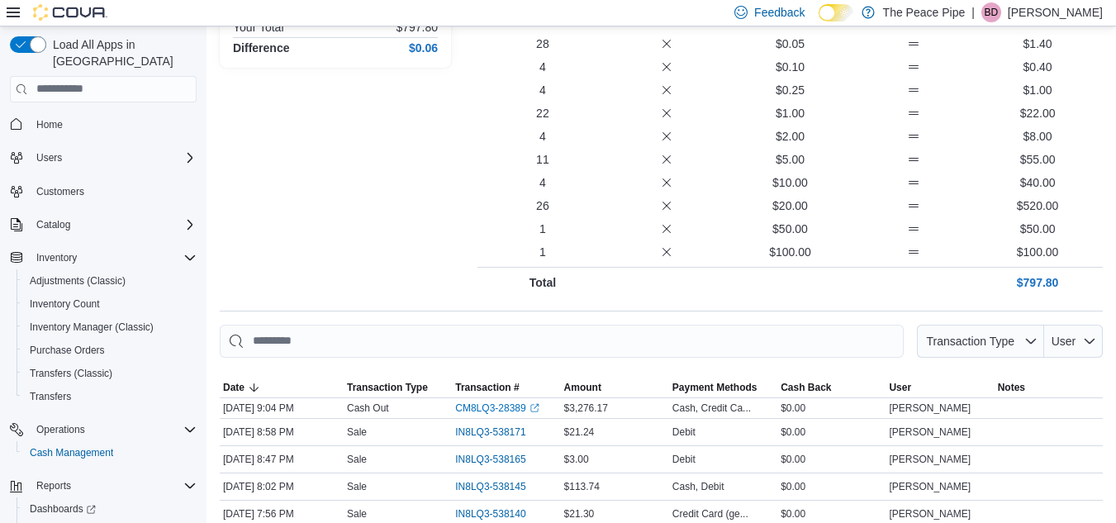
scroll to position [50, 0]
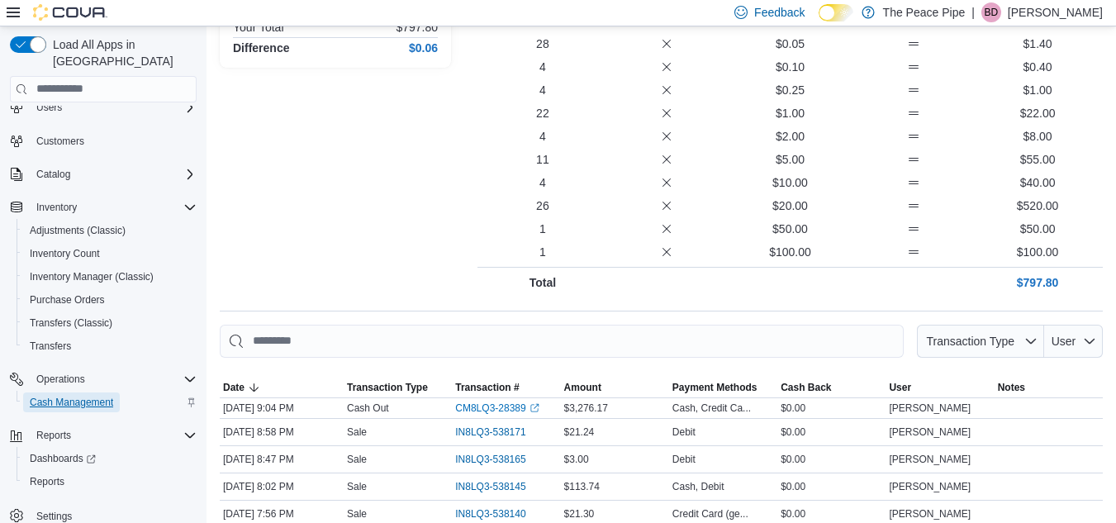
click at [90, 396] on span "Cash Management" at bounding box center [71, 402] width 83 height 13
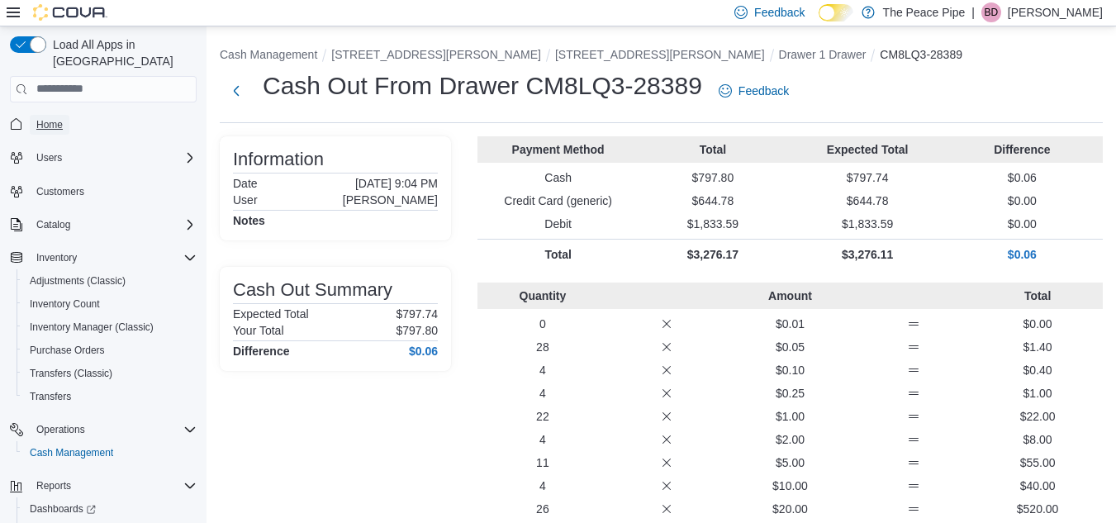
click at [60, 118] on span "Home" at bounding box center [49, 124] width 26 height 13
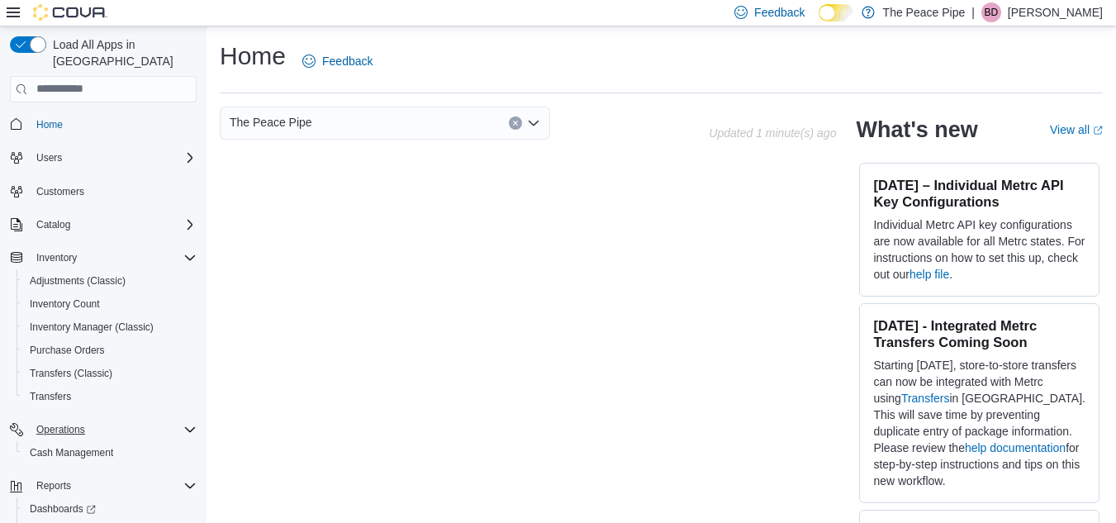
scroll to position [50, 0]
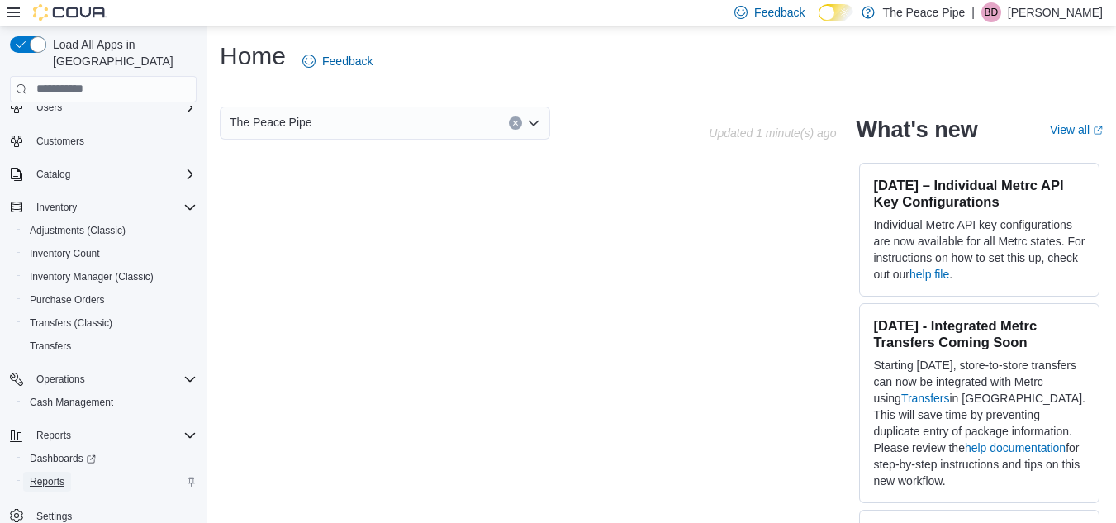
click at [49, 475] on span "Reports" at bounding box center [47, 481] width 35 height 13
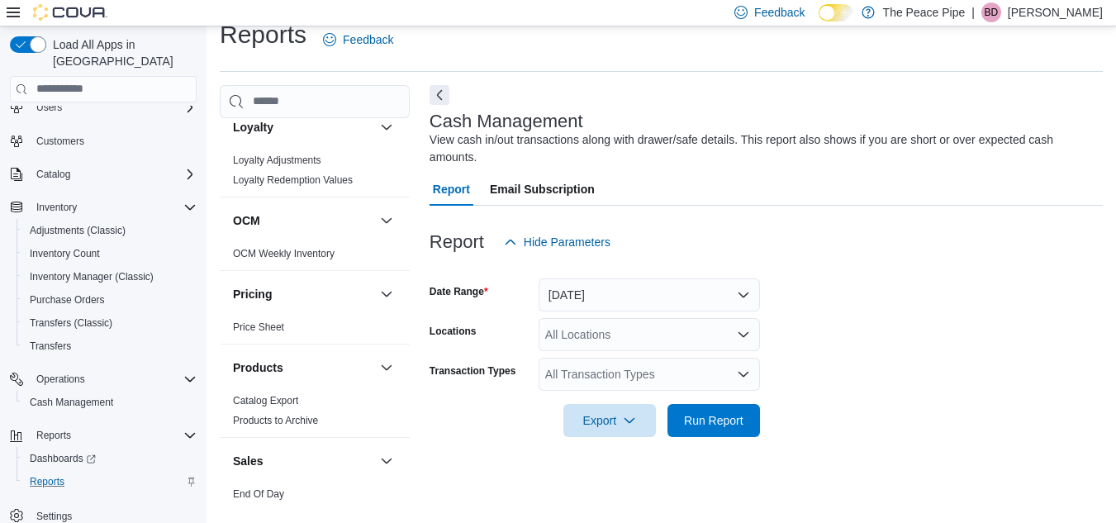
scroll to position [710, 0]
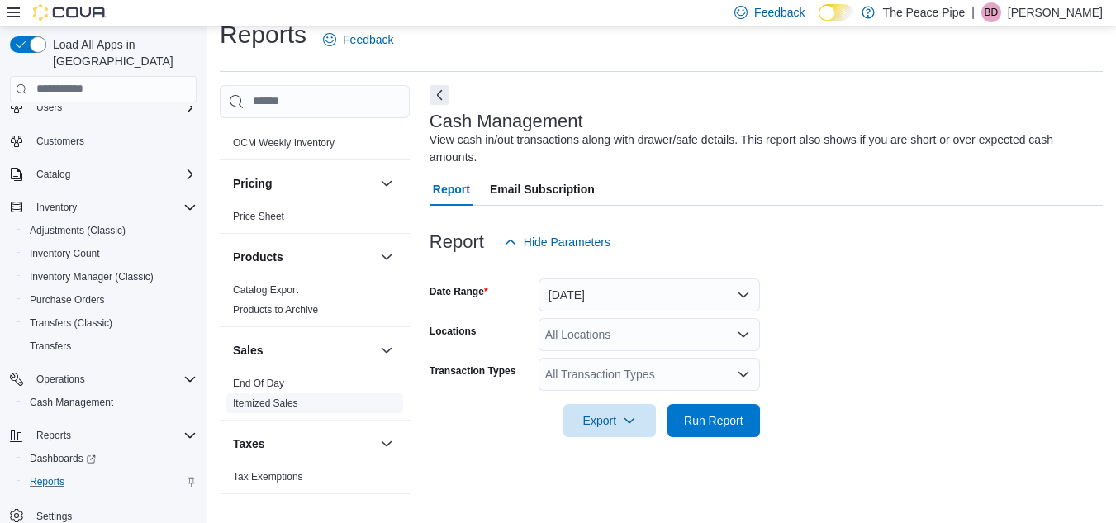
click at [277, 400] on link "Itemized Sales" at bounding box center [265, 403] width 65 height 12
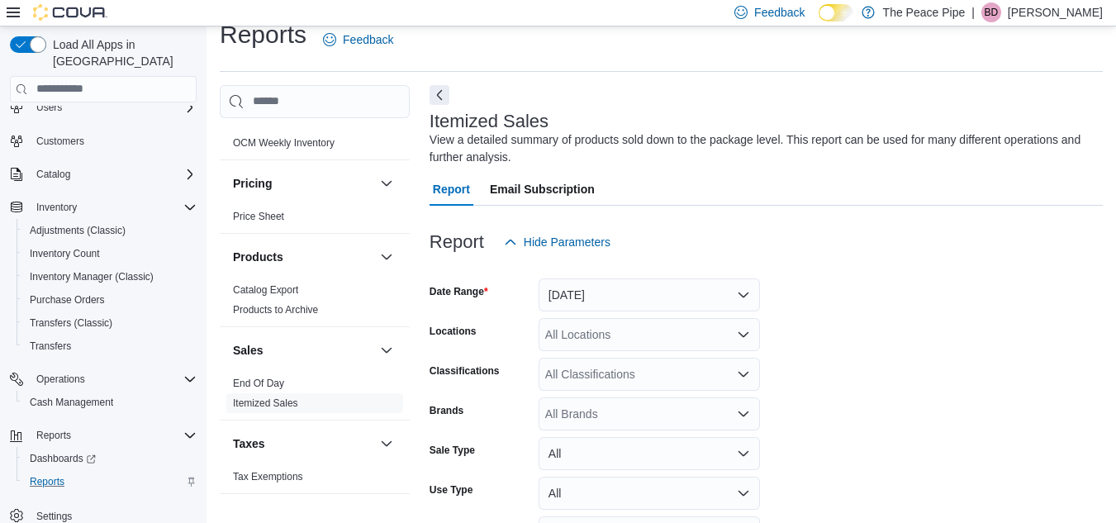
scroll to position [55, 0]
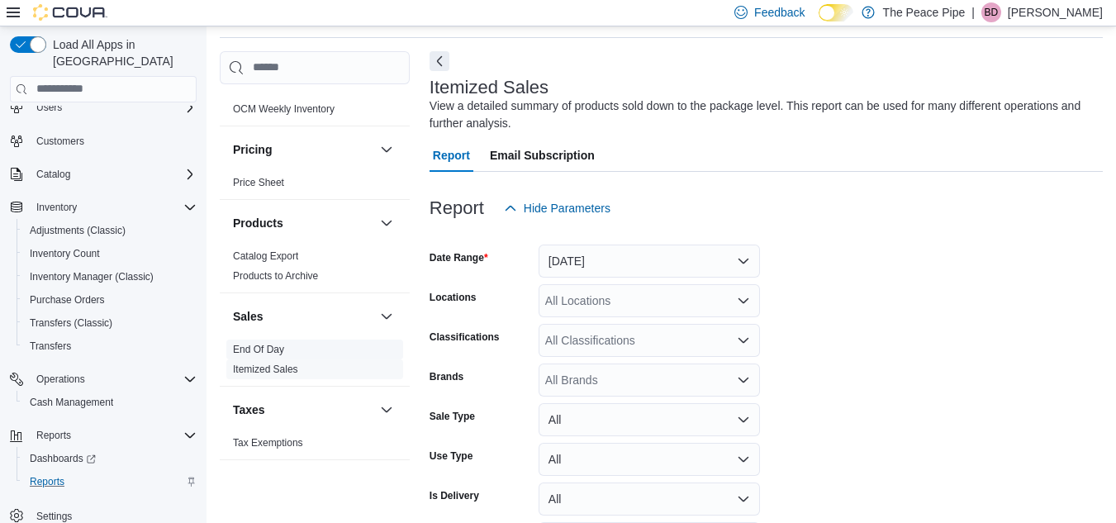
click at [254, 347] on link "End Of Day" at bounding box center [258, 350] width 51 height 12
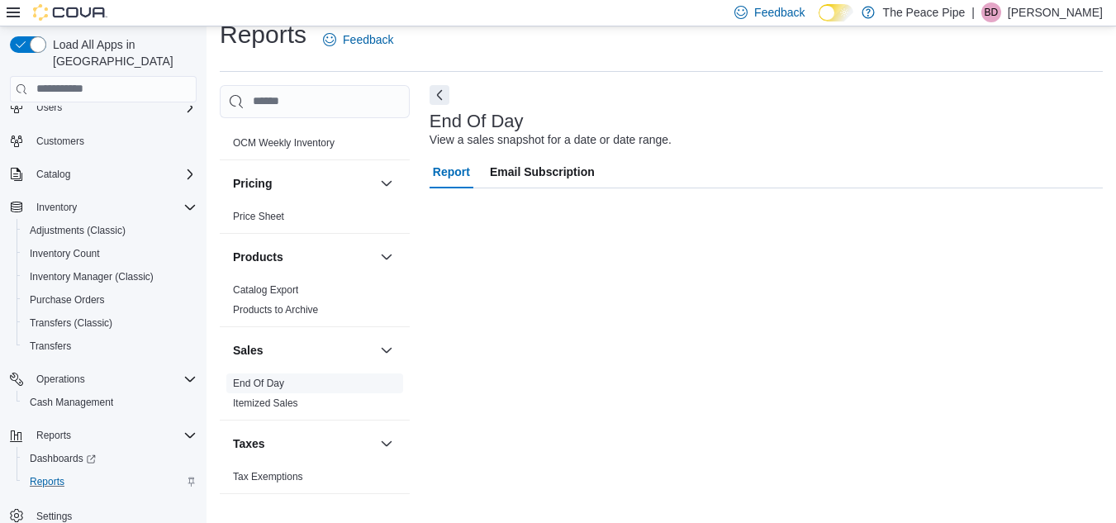
scroll to position [21, 0]
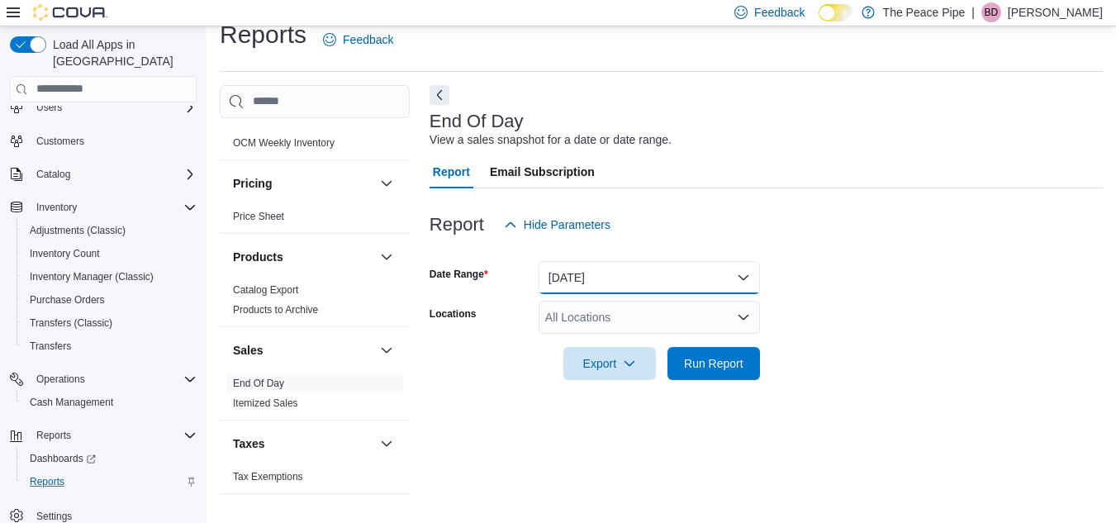
click at [682, 283] on button "Today" at bounding box center [649, 277] width 221 height 33
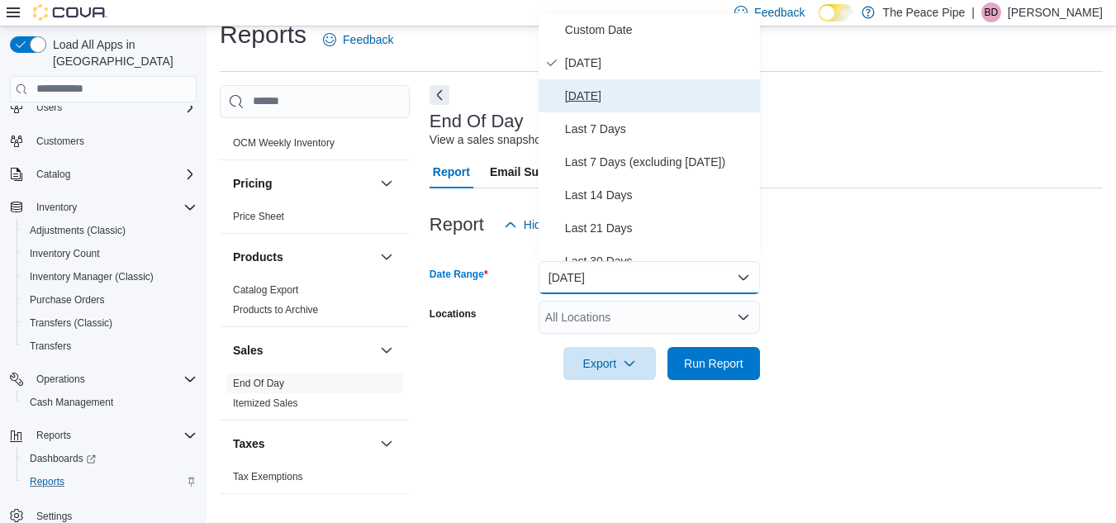
click at [610, 100] on span "Yesterday" at bounding box center [659, 96] width 188 height 20
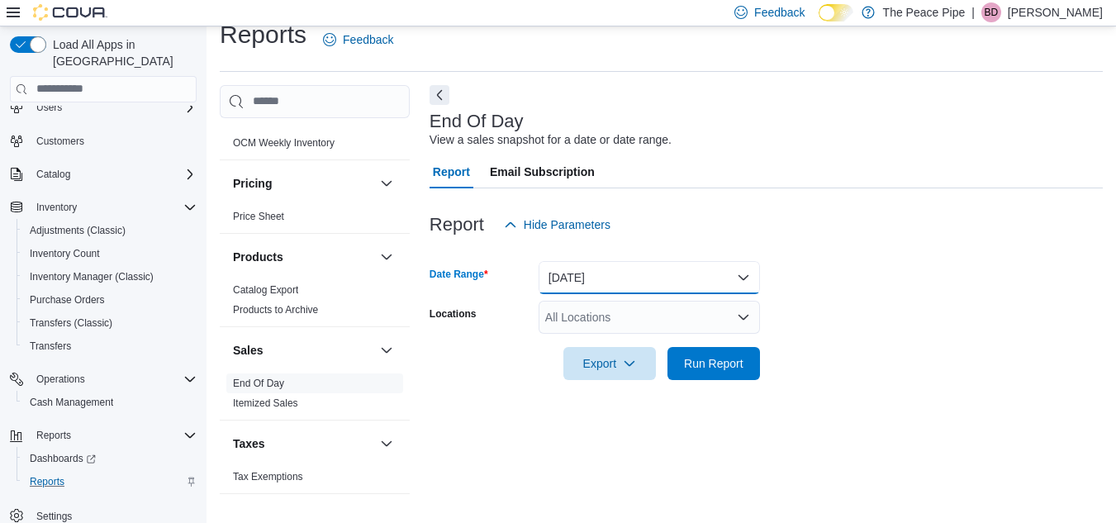
click at [666, 274] on button "Yesterday" at bounding box center [649, 277] width 221 height 33
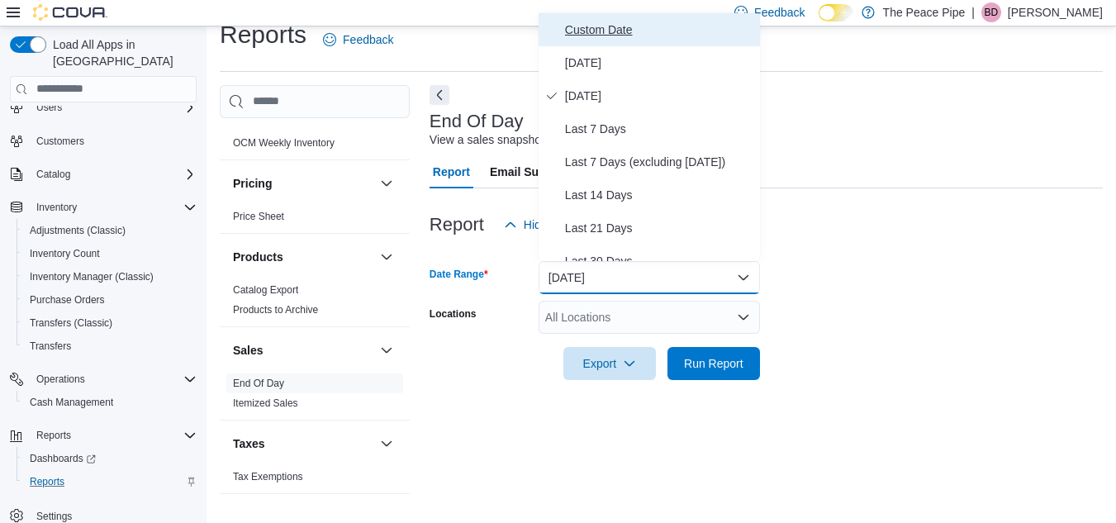
click at [648, 26] on span "Custom Date" at bounding box center [659, 30] width 188 height 20
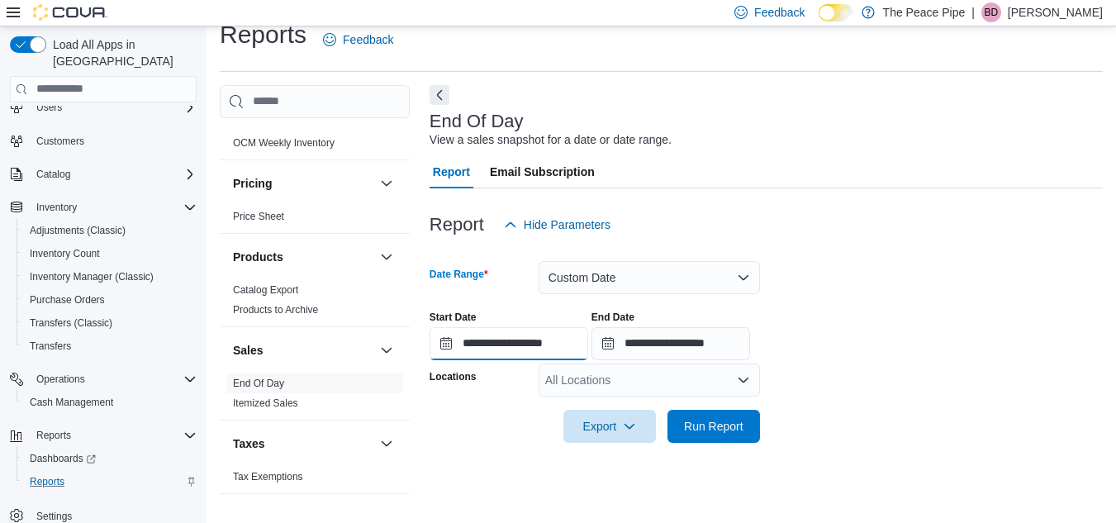
click at [552, 349] on input "**********" at bounding box center [509, 343] width 159 height 33
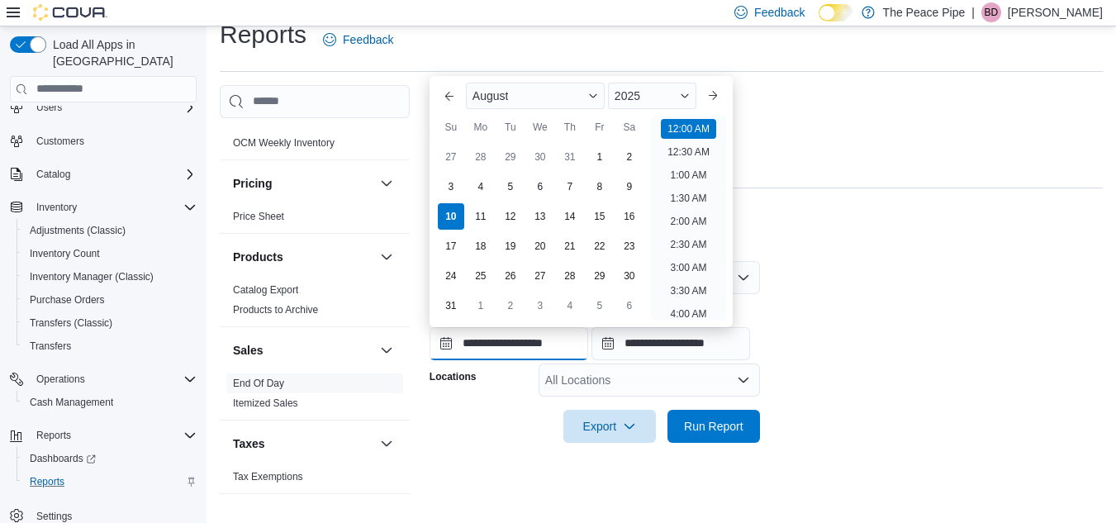
scroll to position [51, 0]
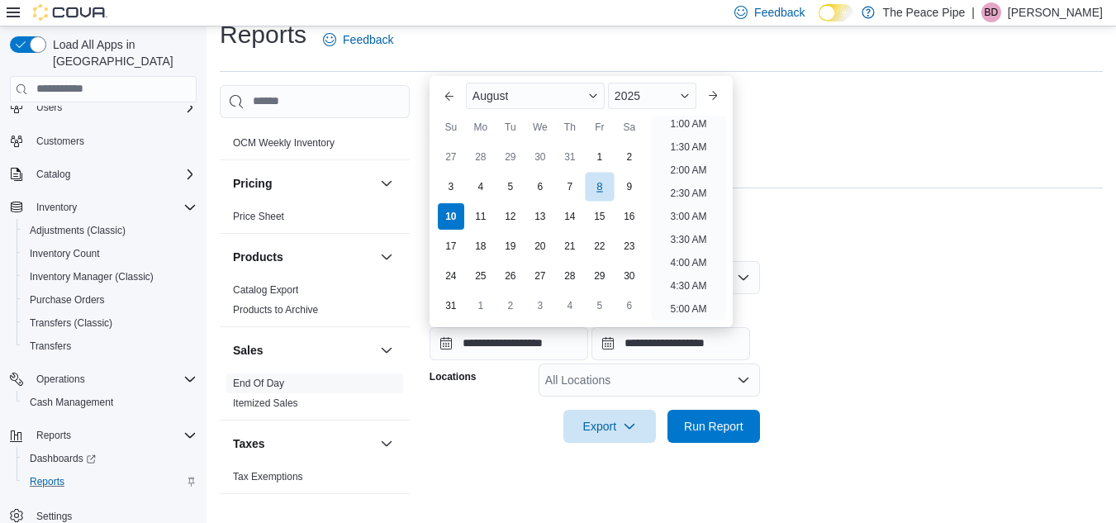
click at [611, 188] on div "8" at bounding box center [599, 186] width 29 height 29
type input "**********"
click at [983, 266] on form "**********" at bounding box center [766, 342] width 673 height 202
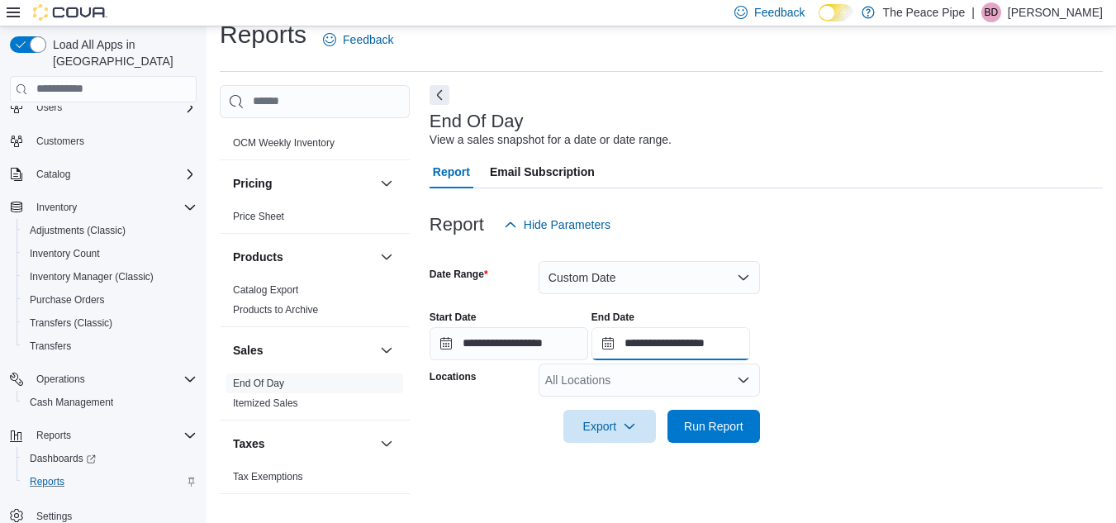
click at [715, 350] on input "**********" at bounding box center [670, 343] width 159 height 33
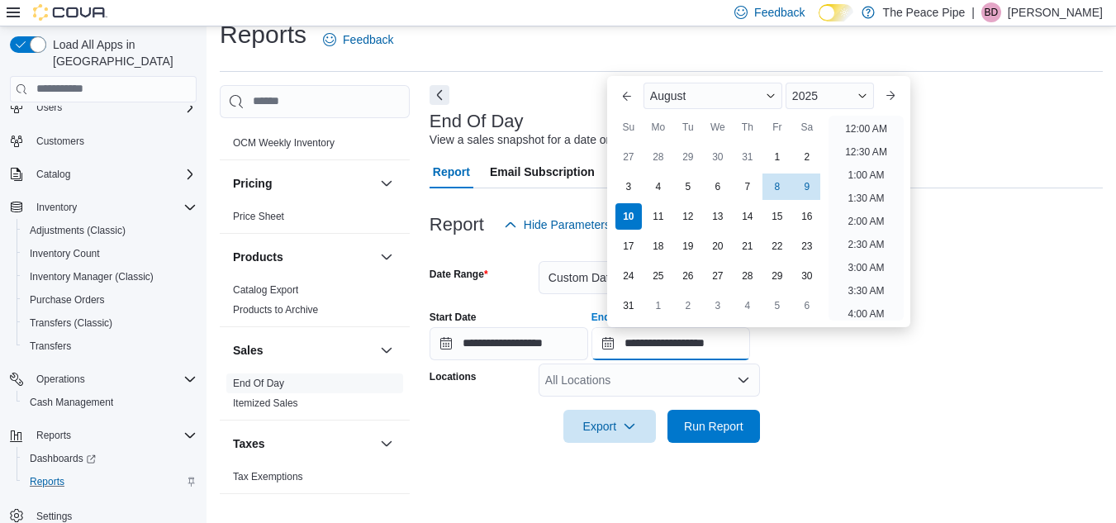
scroll to position [909, 0]
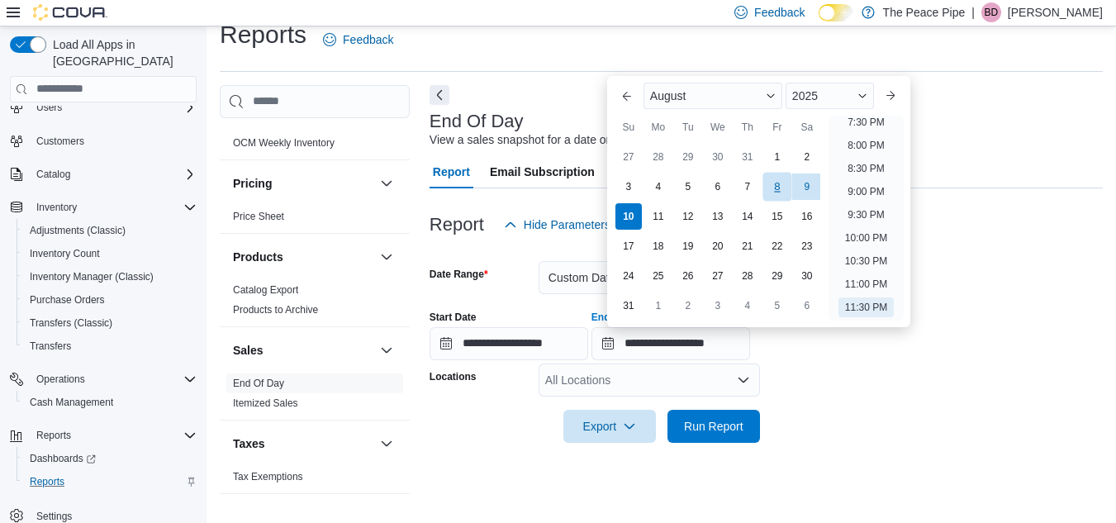
click at [777, 188] on div "8" at bounding box center [777, 186] width 29 height 29
type input "**********"
click at [1039, 262] on form "**********" at bounding box center [766, 342] width 673 height 202
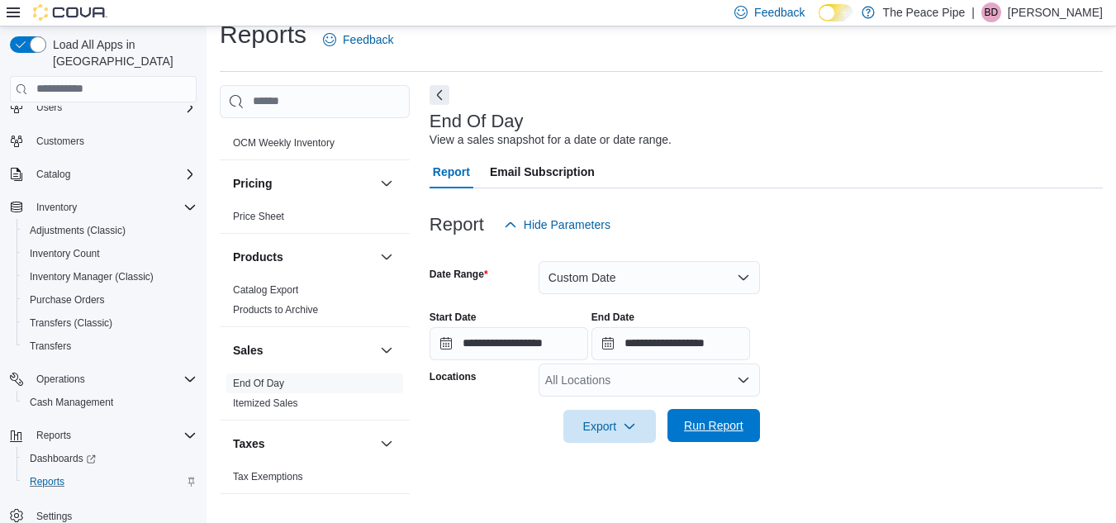
click at [739, 429] on span "Run Report" at bounding box center [713, 425] width 59 height 17
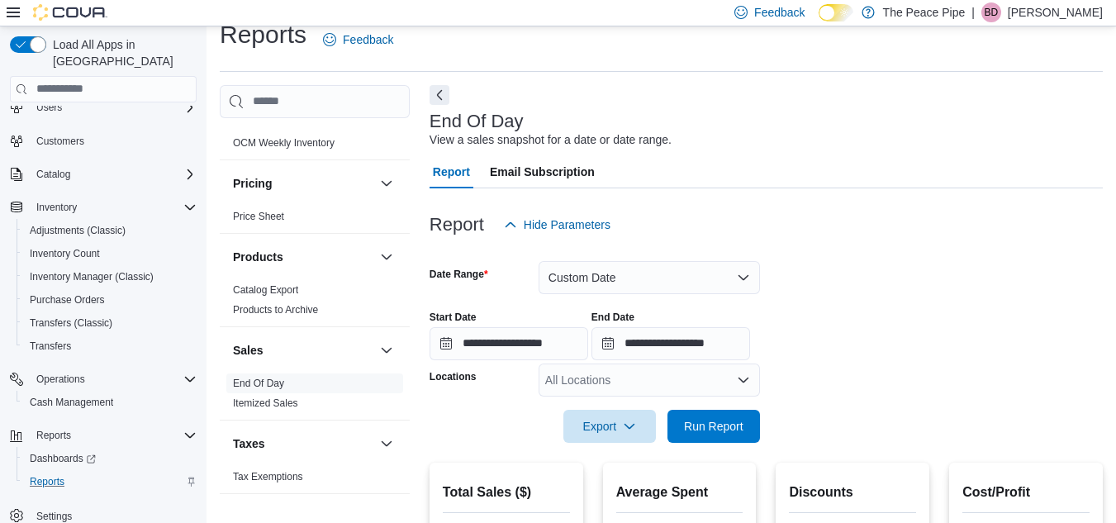
click at [689, 387] on div "All Locations" at bounding box center [649, 379] width 221 height 33
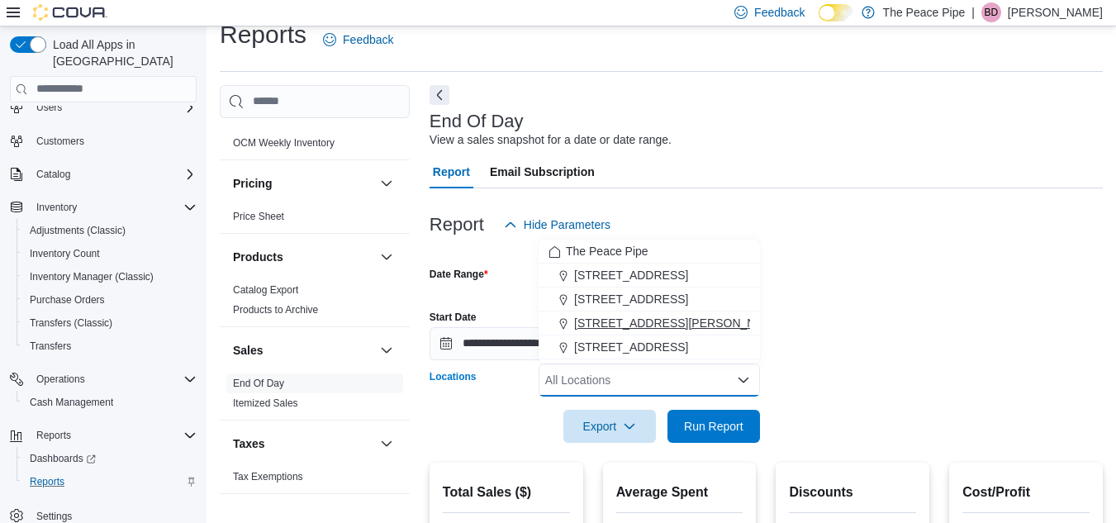
click at [681, 335] on button "[STREET_ADDRESS][PERSON_NAME]" at bounding box center [649, 323] width 221 height 24
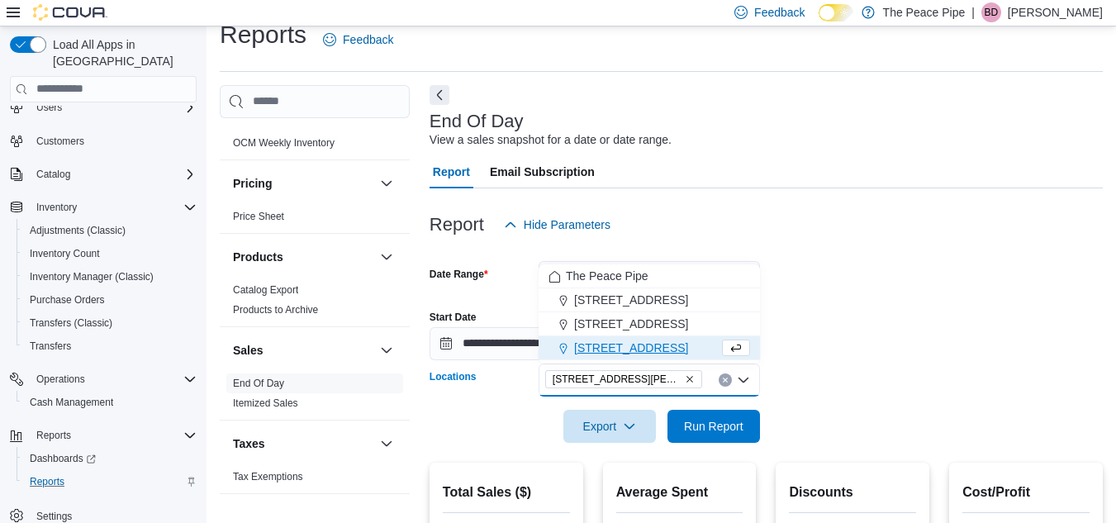
click at [939, 284] on form "**********" at bounding box center [766, 342] width 673 height 202
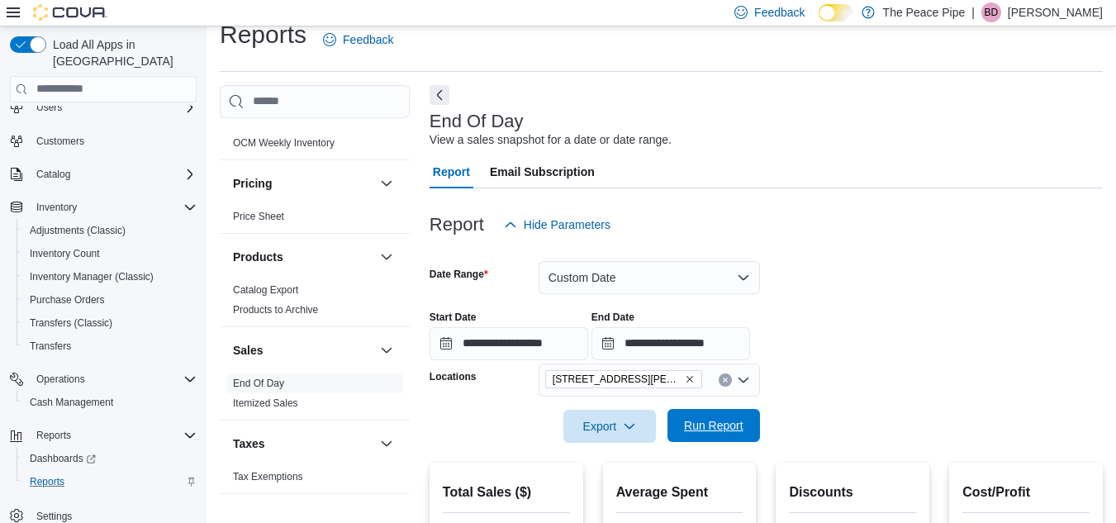
click at [703, 434] on span "Run Report" at bounding box center [713, 425] width 73 height 33
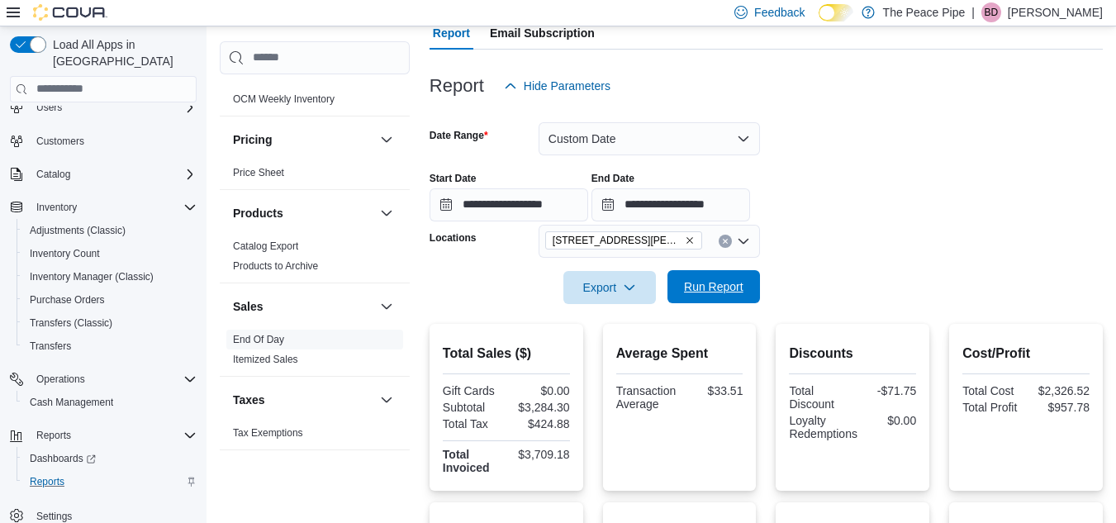
scroll to position [167, 0]
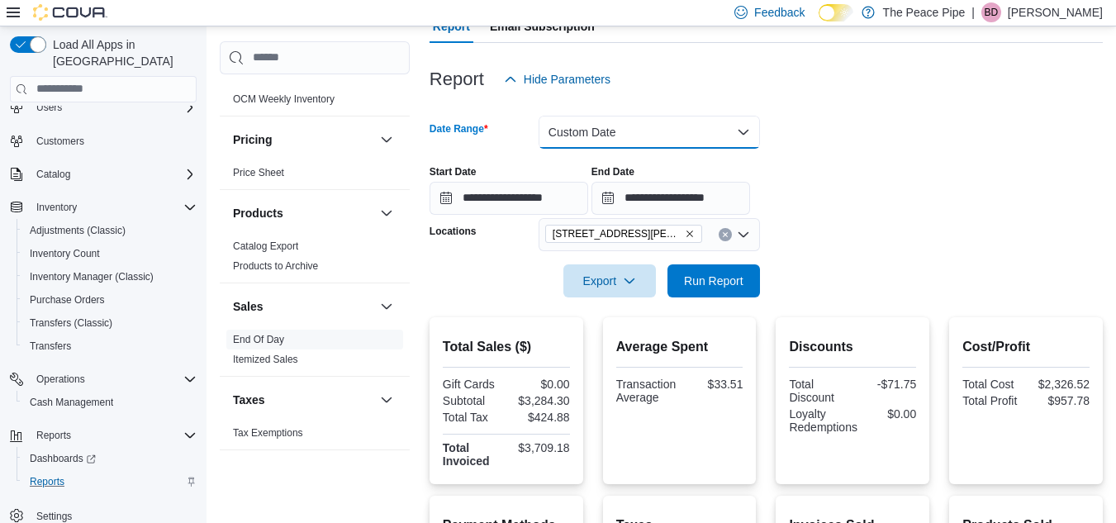
click at [663, 121] on button "Custom Date" at bounding box center [649, 132] width 221 height 33
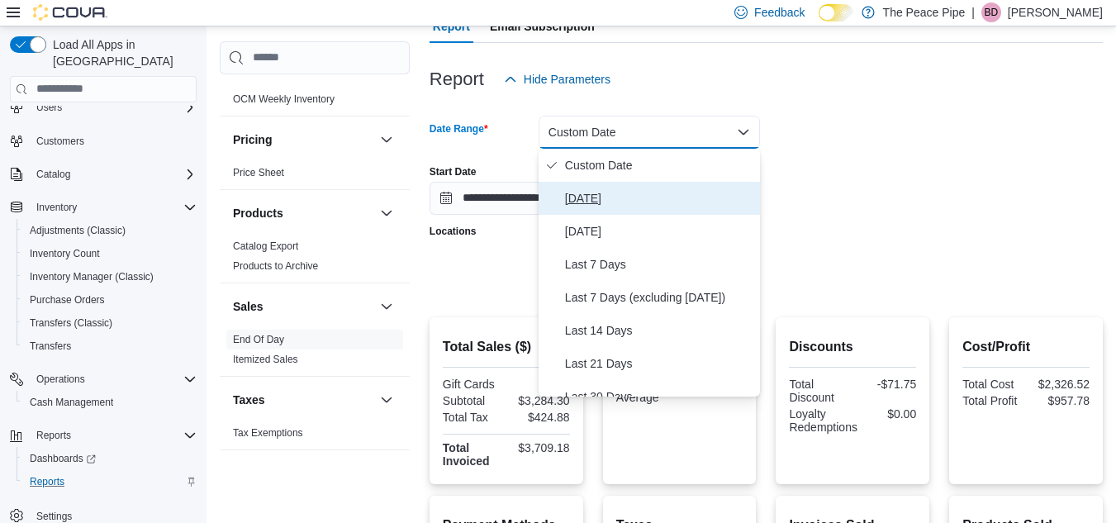
click at [593, 190] on span "Today" at bounding box center [659, 198] width 188 height 20
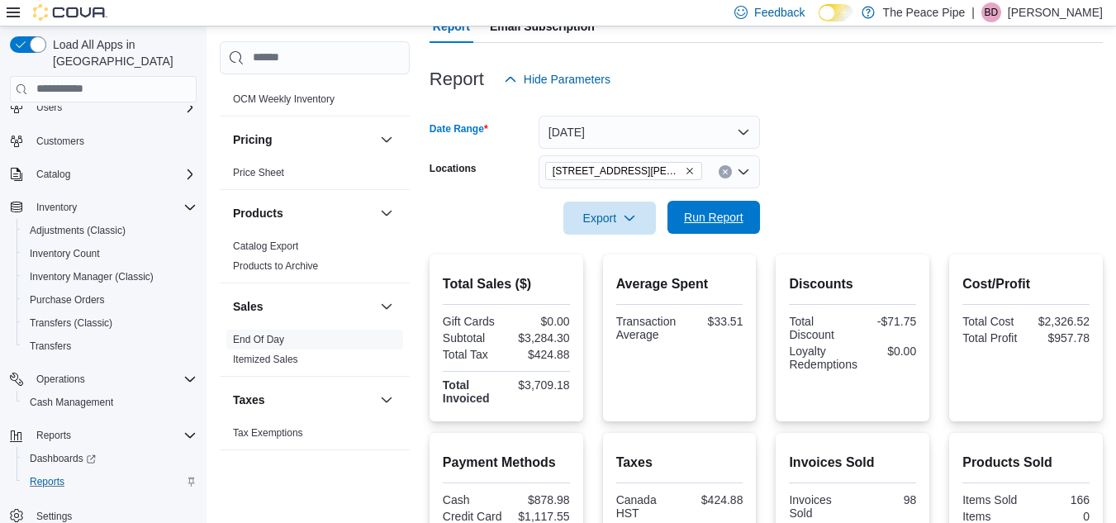
click at [701, 219] on span "Run Report" at bounding box center [713, 217] width 59 height 17
click at [672, 139] on button "Today" at bounding box center [649, 132] width 221 height 33
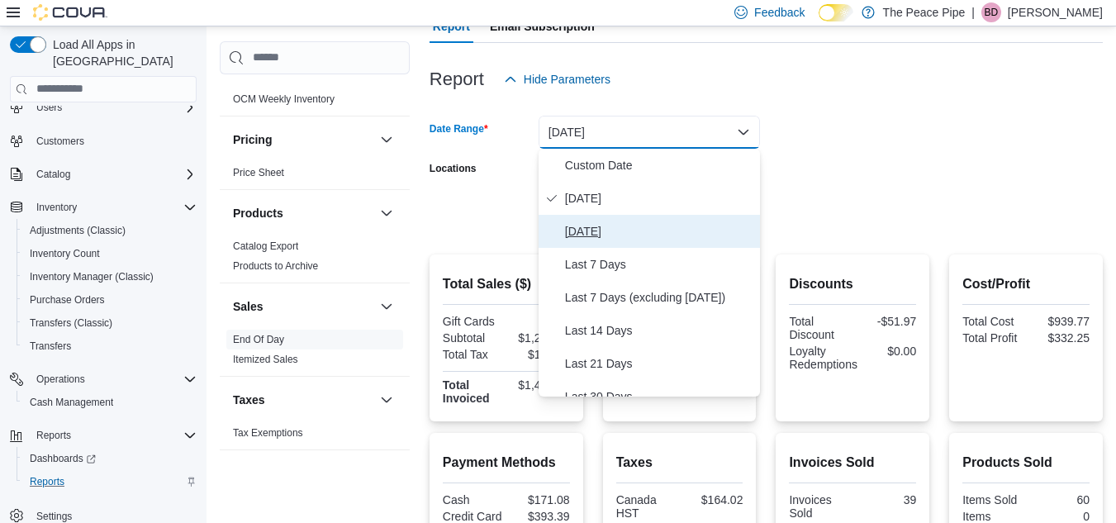
click at [602, 228] on span "Yesterday" at bounding box center [659, 231] width 188 height 20
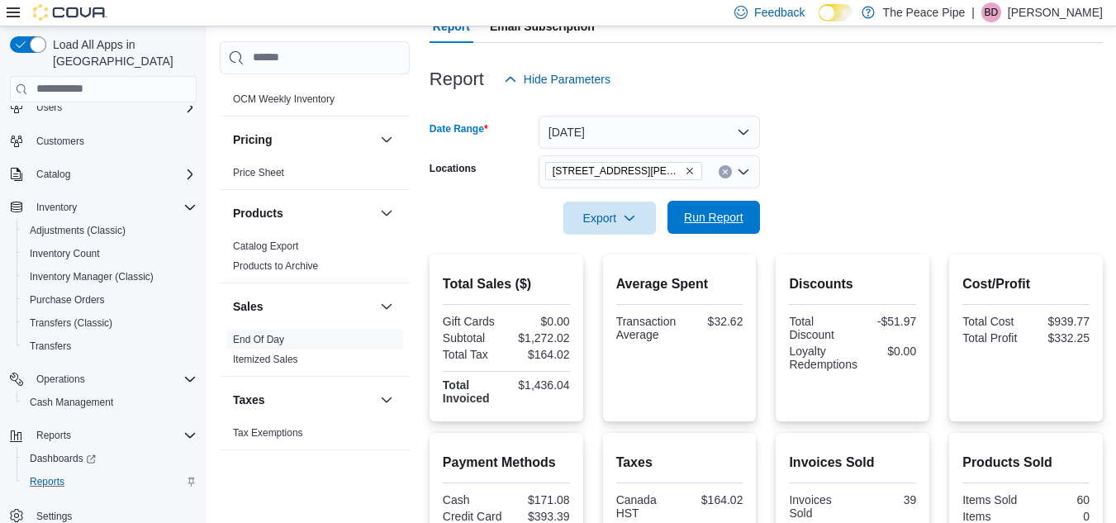
click at [722, 220] on span "Run Report" at bounding box center [713, 217] width 59 height 17
